Goal: Find specific page/section: Find specific page/section

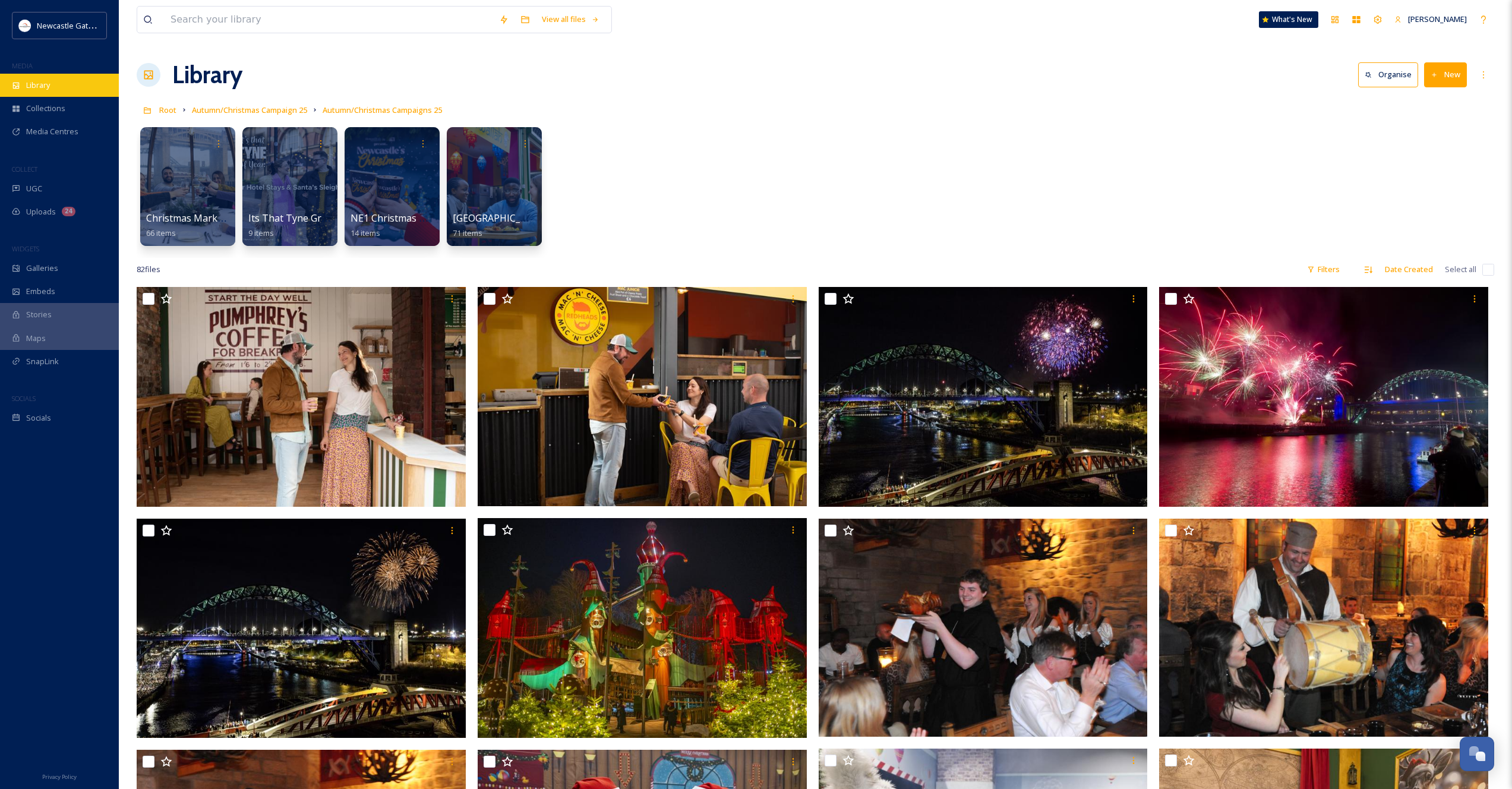
click at [40, 80] on span "Library" at bounding box center [38, 85] width 24 height 12
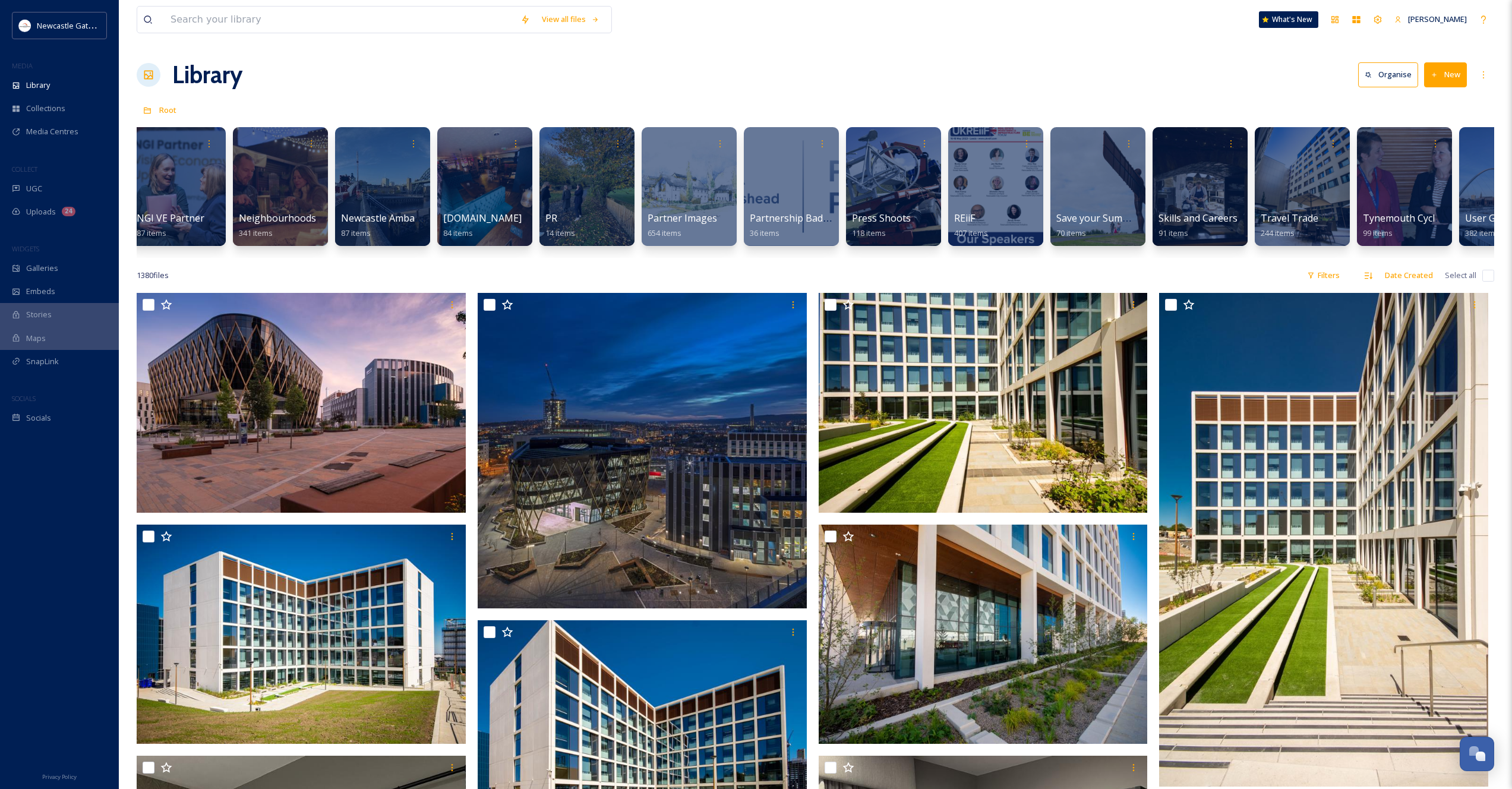
scroll to position [0, 1643]
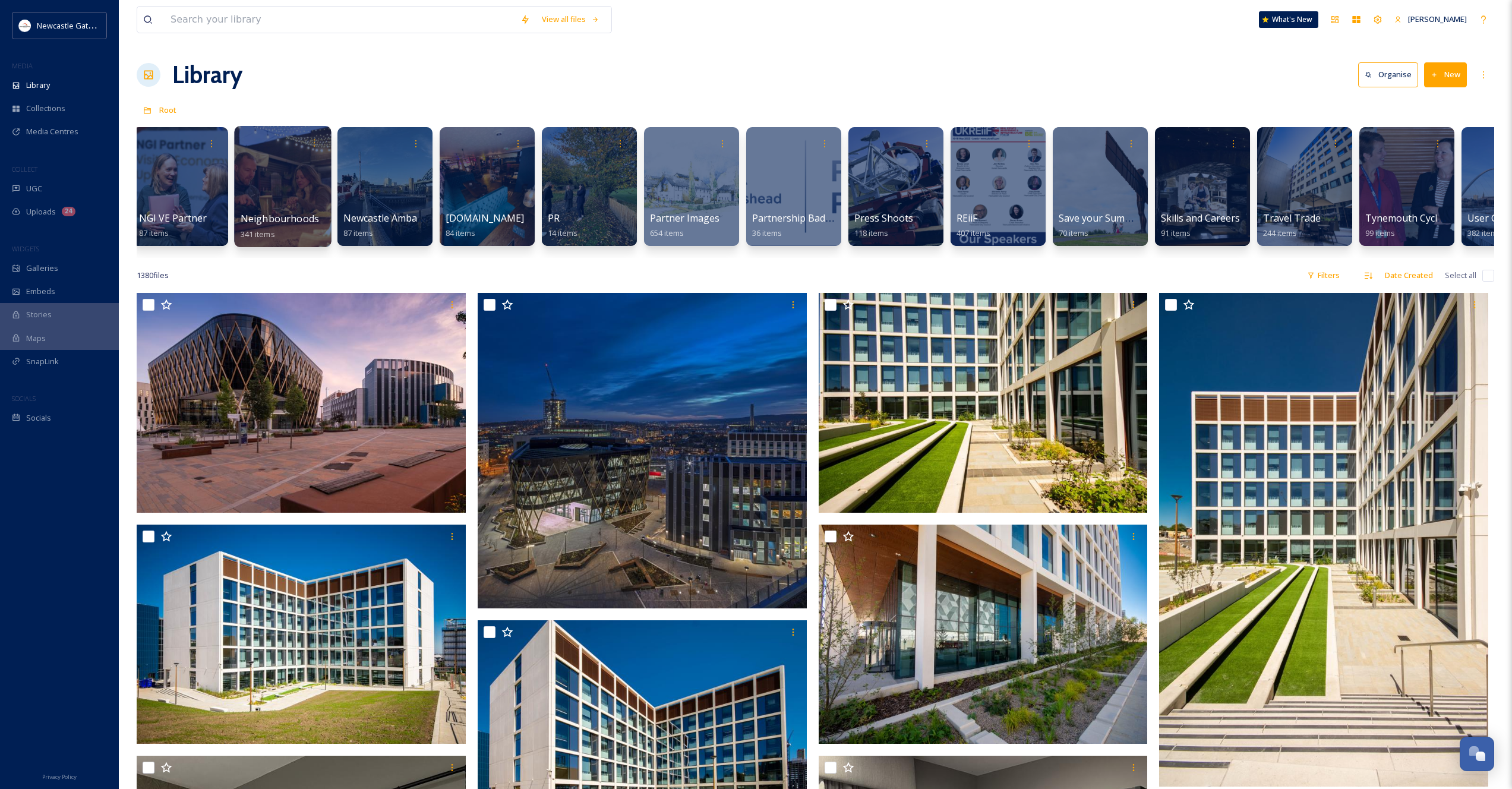
click at [292, 185] on div at bounding box center [282, 186] width 97 height 121
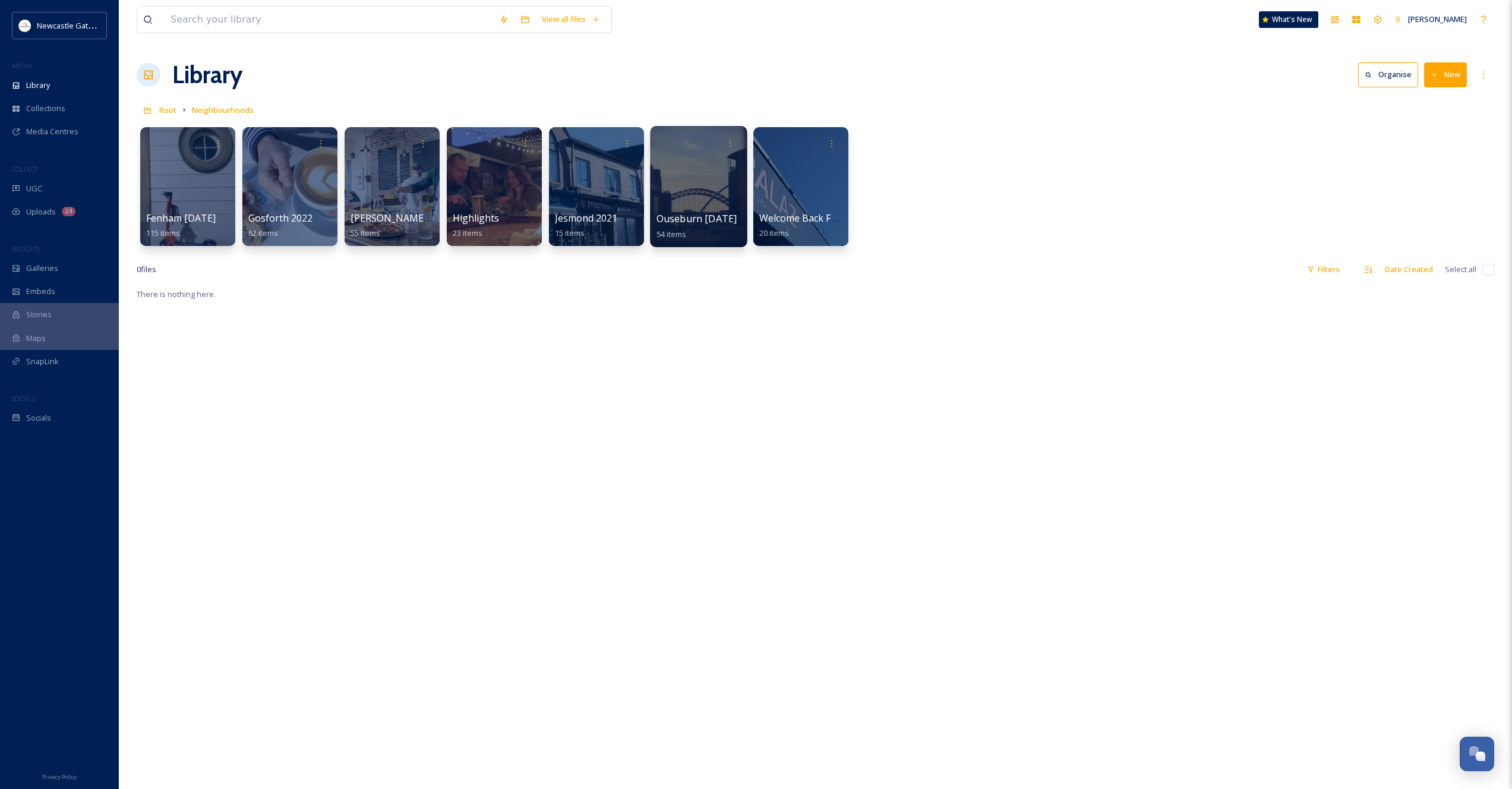
click at [678, 196] on div at bounding box center [698, 186] width 97 height 121
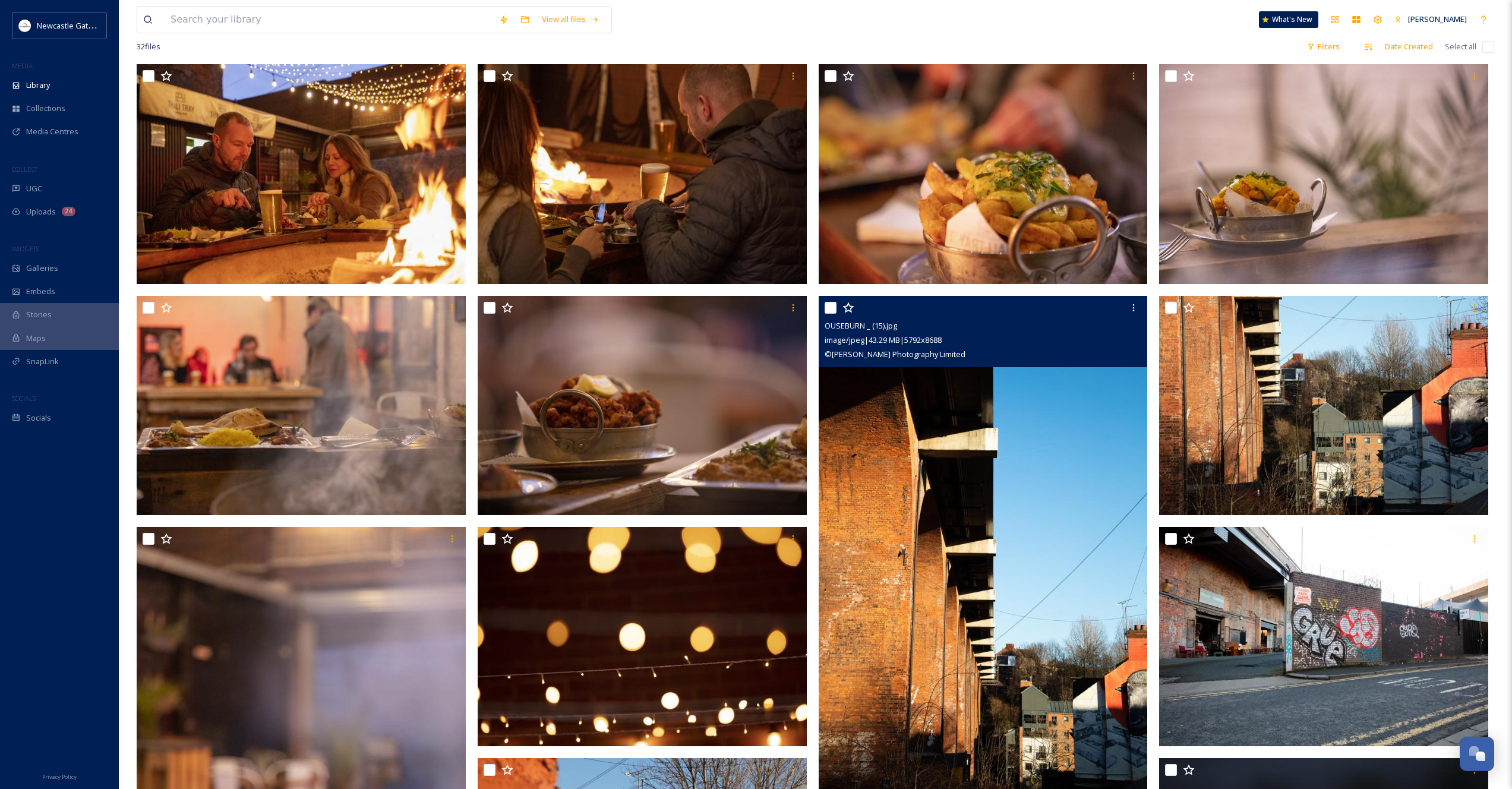
scroll to position [219, 0]
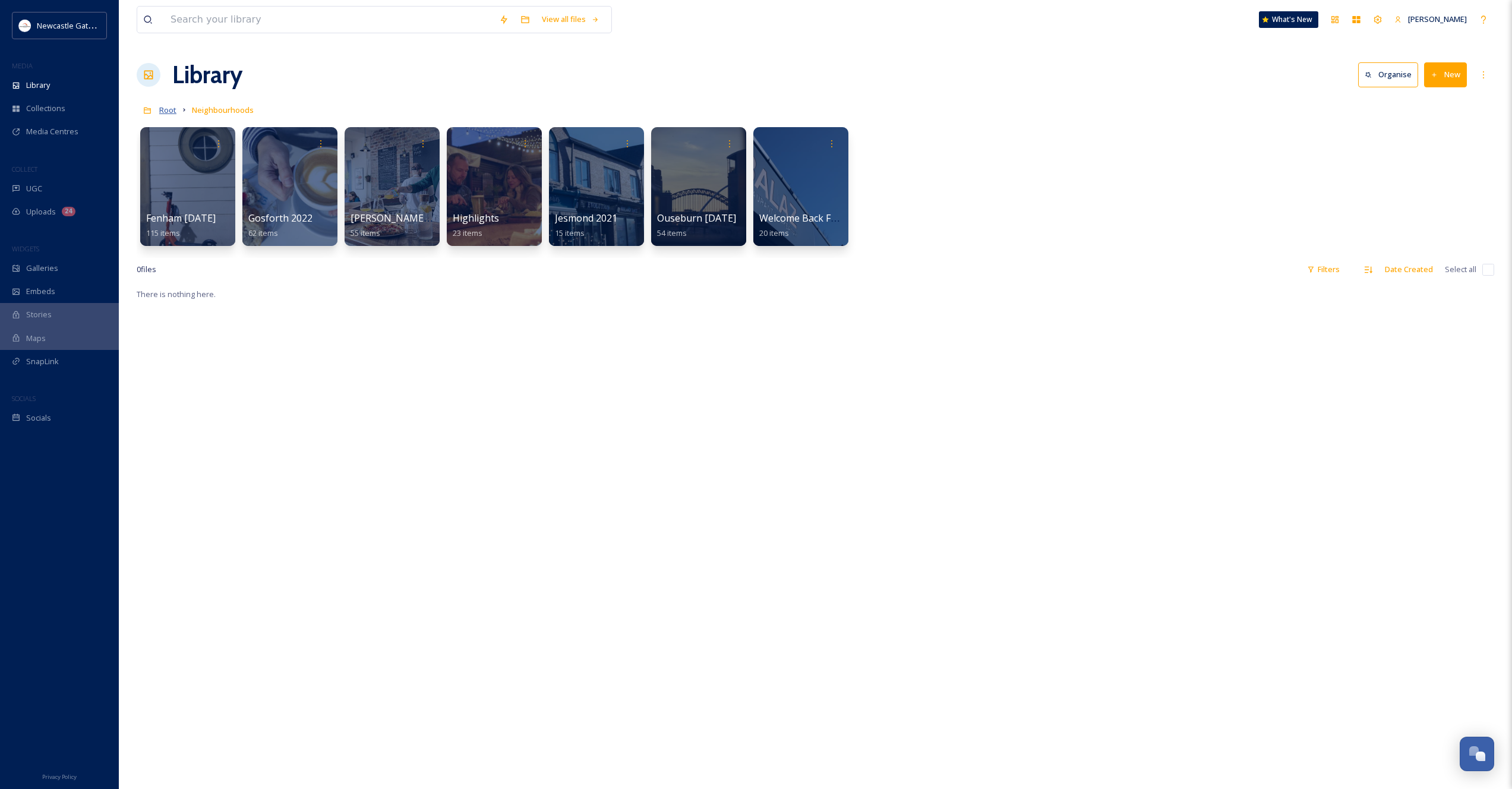
click at [165, 107] on span "Root" at bounding box center [168, 109] width 17 height 11
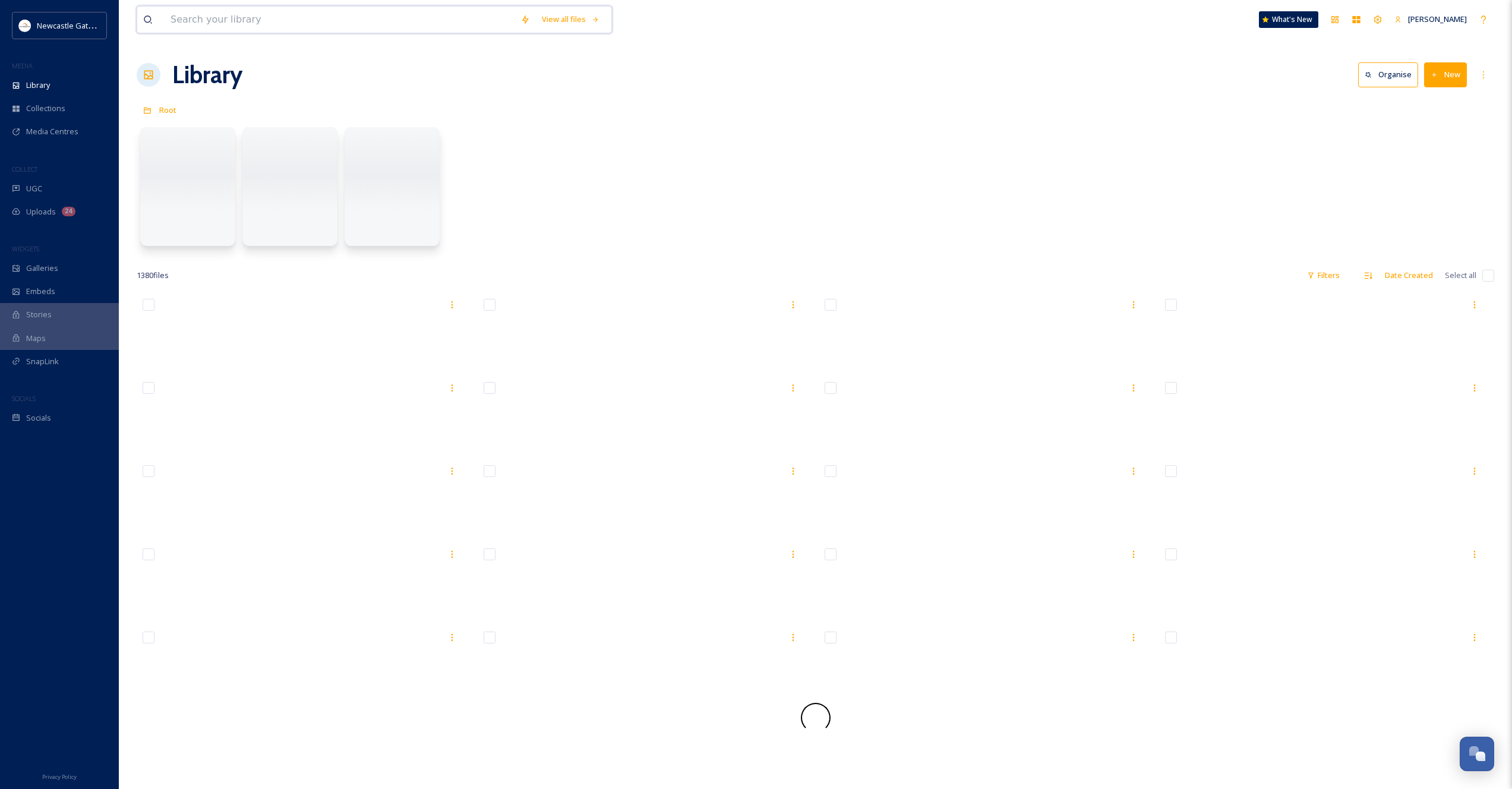
click at [262, 25] on input at bounding box center [339, 19] width 350 height 26
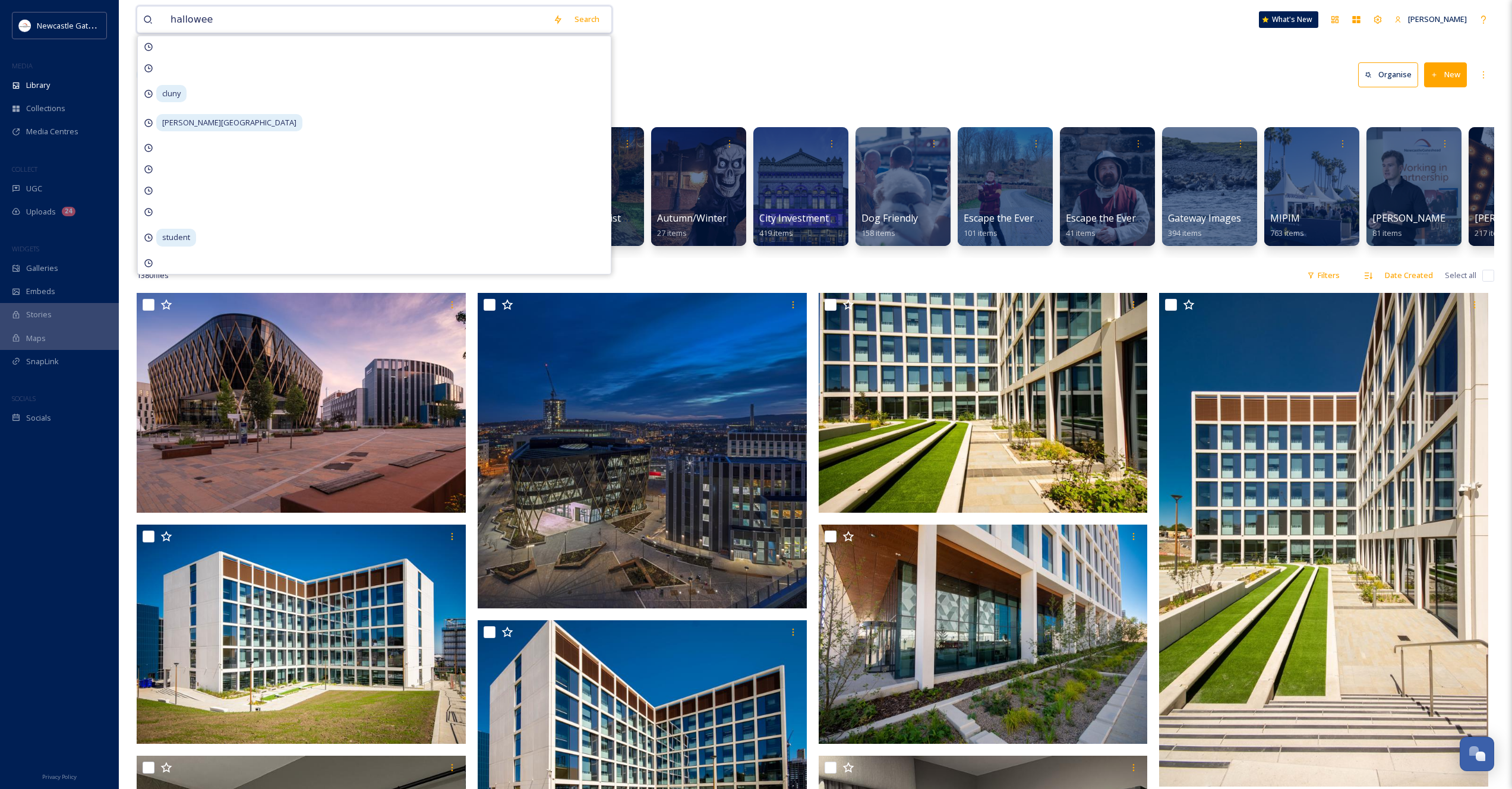
type input "[DATE]"
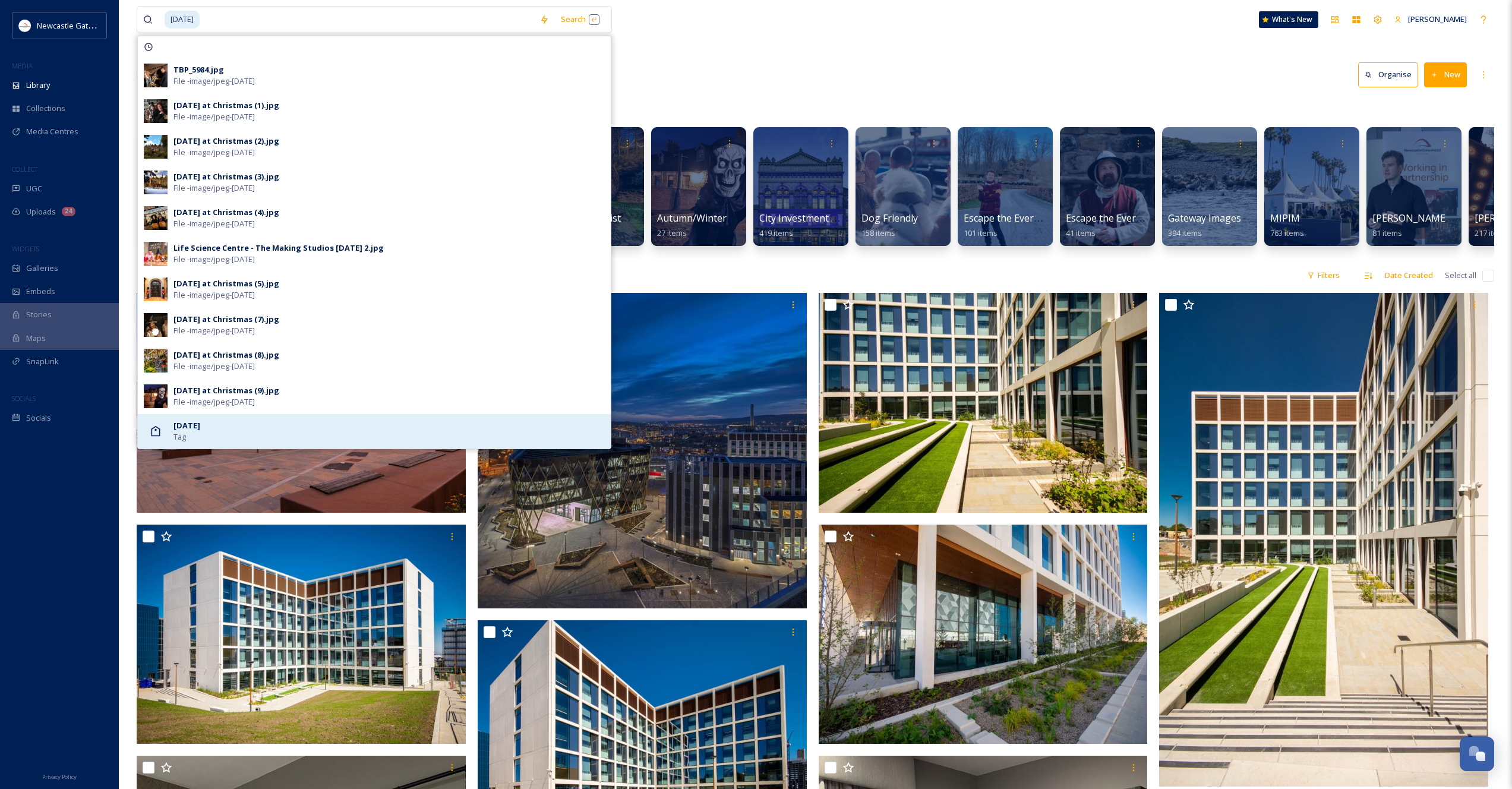
click at [189, 428] on strong "[DATE]" at bounding box center [187, 425] width 27 height 11
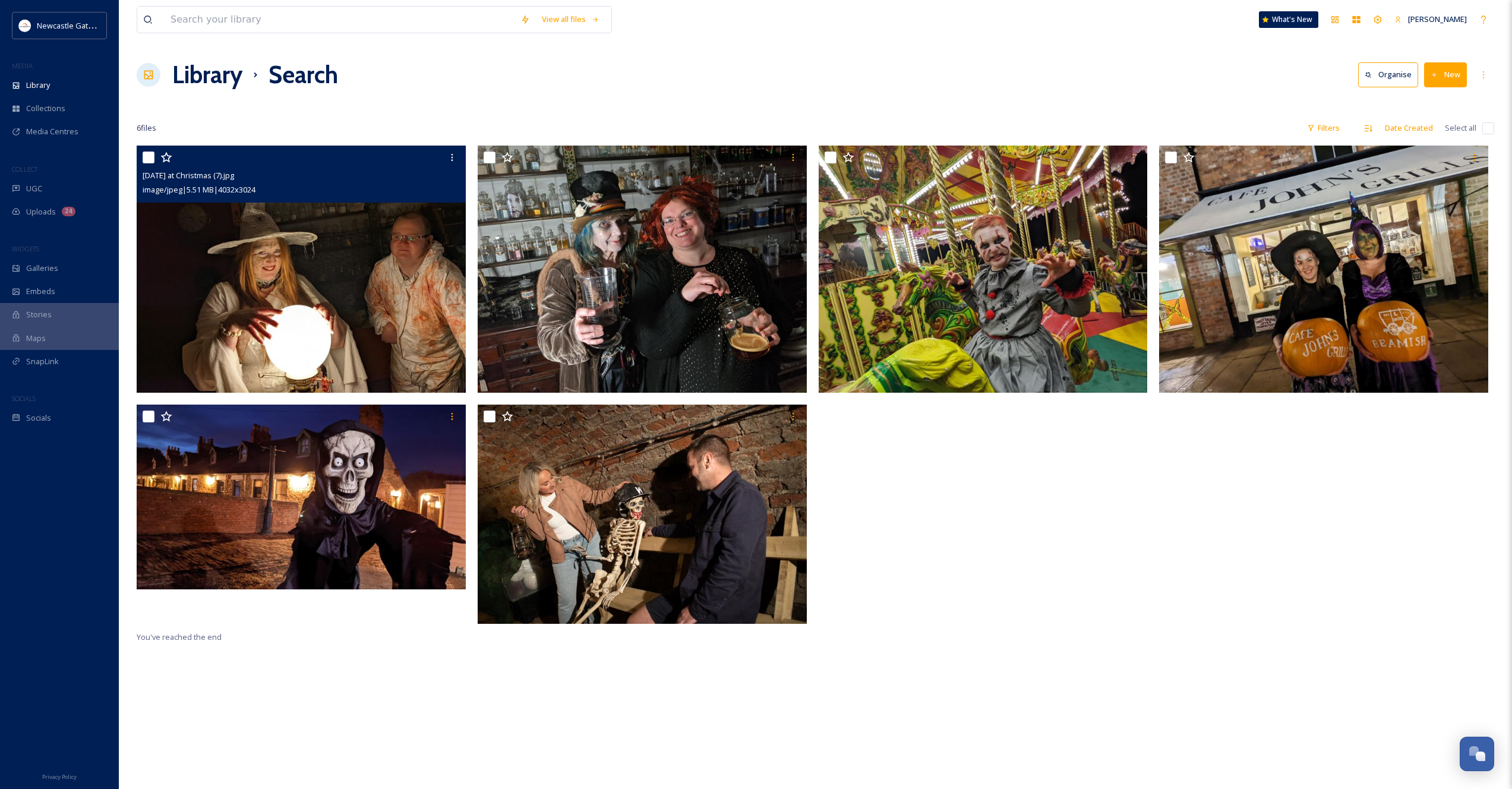
click at [286, 273] on img at bounding box center [301, 270] width 330 height 248
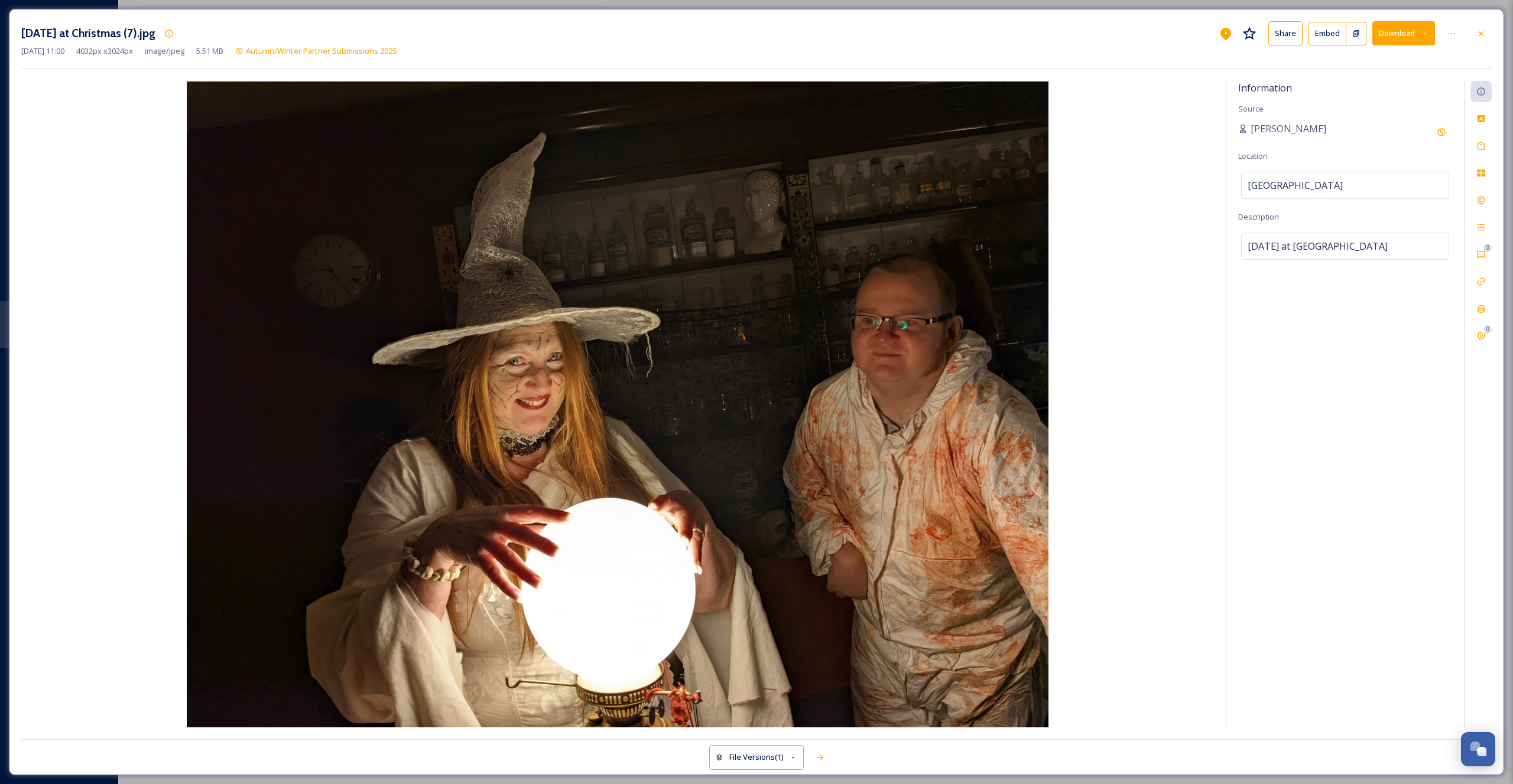
click at [604, 433] on img at bounding box center [617, 404] width 1192 height 646
